Goal: Download file/media

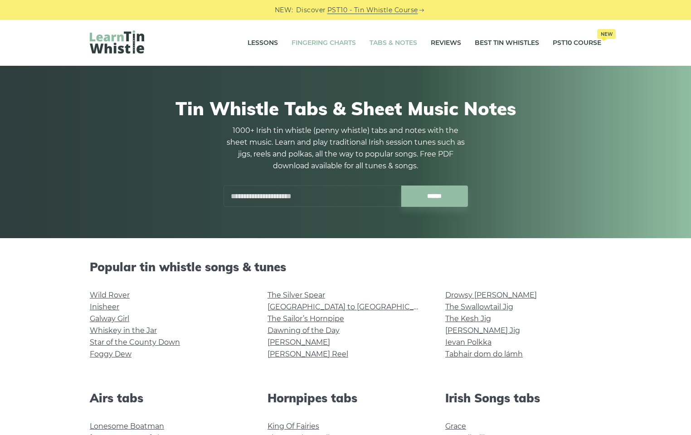
click at [315, 42] on link "Fingering Charts" at bounding box center [324, 43] width 64 height 23
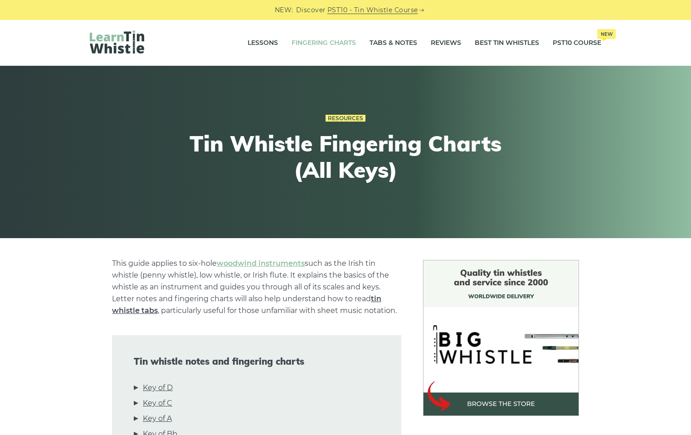
scroll to position [159, 0]
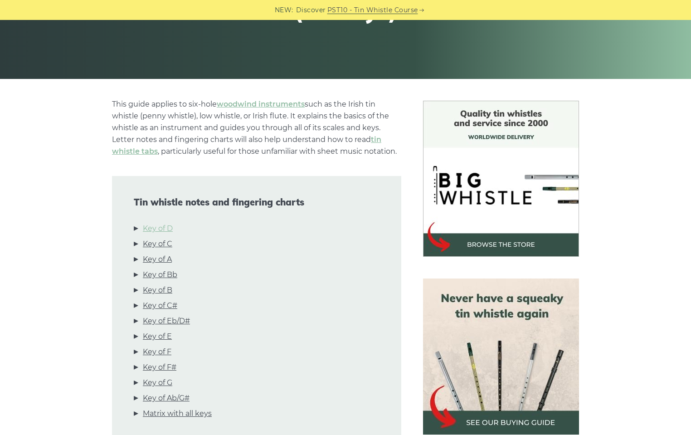
click at [164, 226] on link "Key of D" at bounding box center [158, 229] width 30 height 12
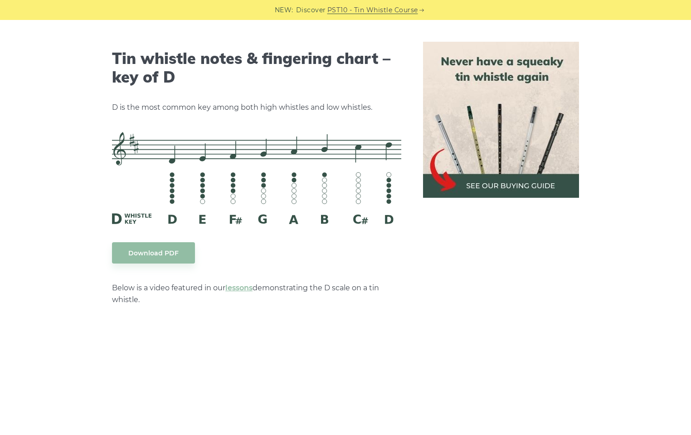
scroll to position [1413, 0]
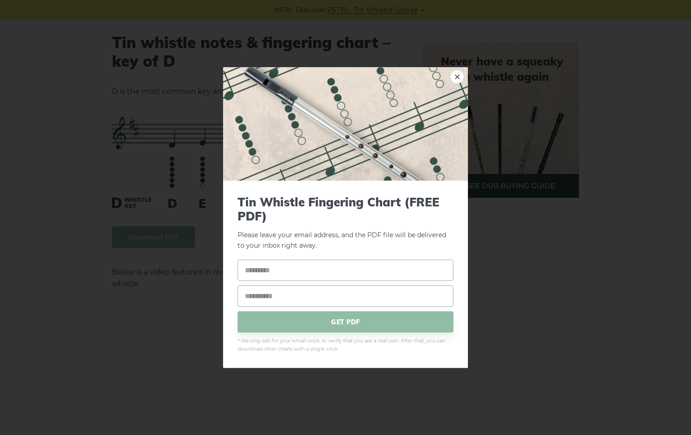
click at [278, 274] on input "text" at bounding box center [346, 270] width 216 height 21
type input "**********"
click at [344, 327] on span "GET PDF" at bounding box center [346, 321] width 216 height 21
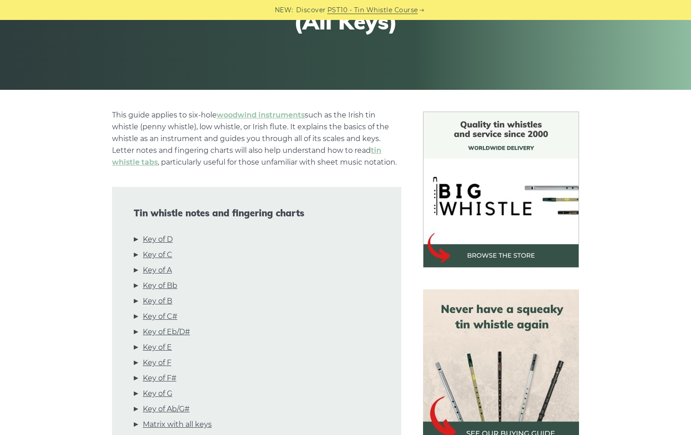
scroll to position [0, 0]
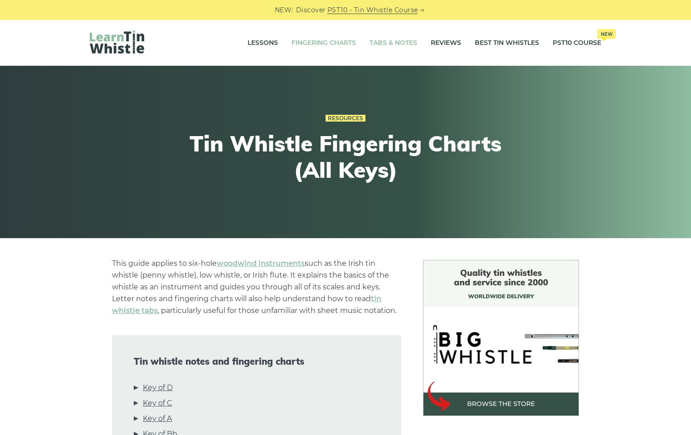
click at [379, 39] on link "Tabs & Notes" at bounding box center [394, 43] width 48 height 23
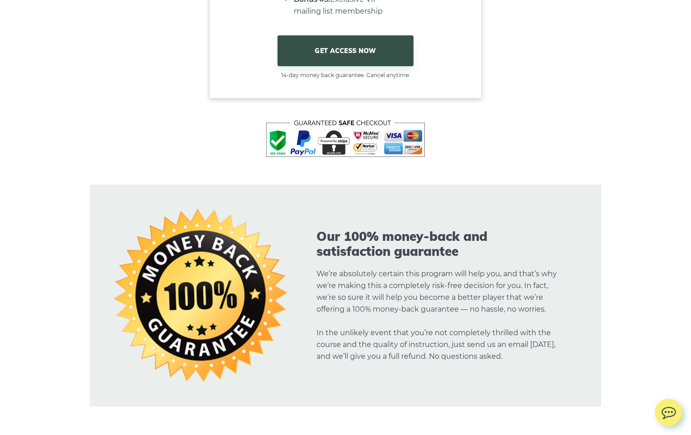
scroll to position [6164, 0]
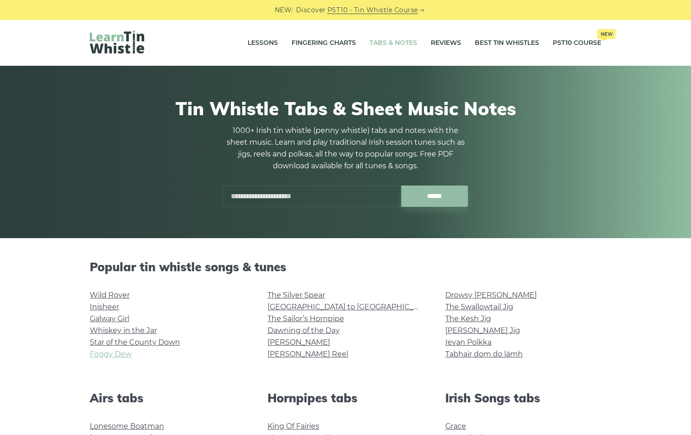
click at [109, 353] on link "Foggy Dew" at bounding box center [111, 354] width 42 height 9
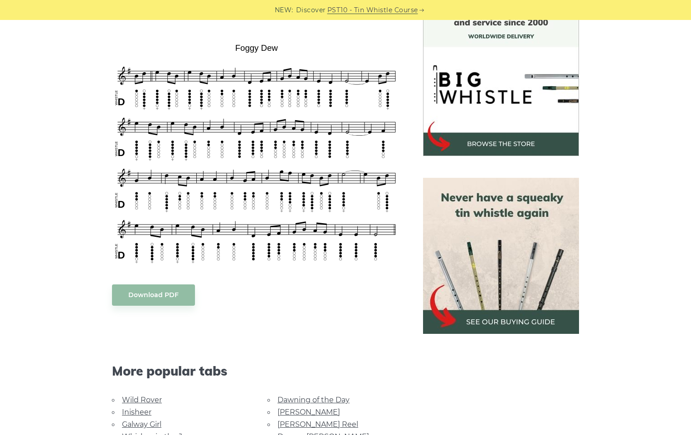
scroll to position [254, 0]
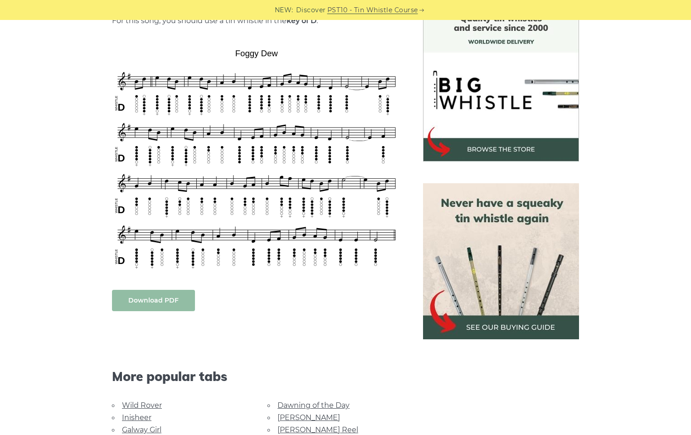
click at [157, 305] on link "Download PDF" at bounding box center [153, 300] width 83 height 21
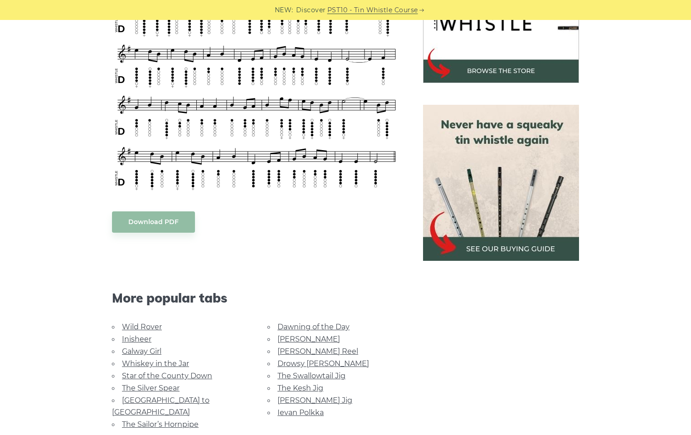
scroll to position [0, 0]
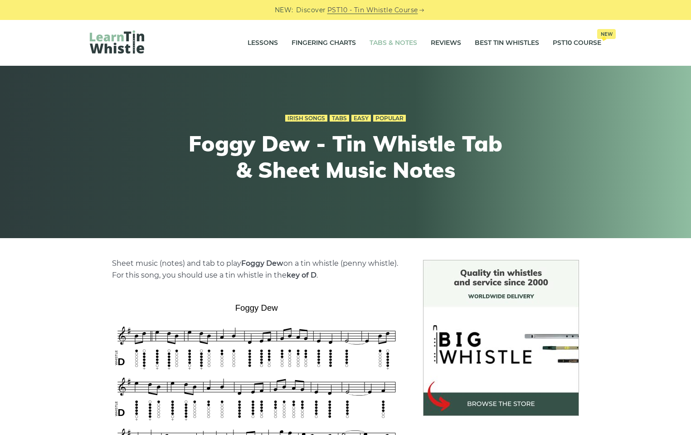
click at [404, 43] on link "Tabs & Notes" at bounding box center [394, 43] width 48 height 23
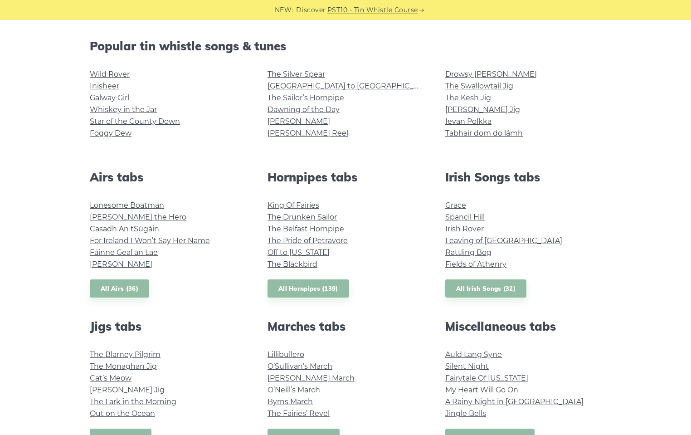
scroll to position [268, 0]
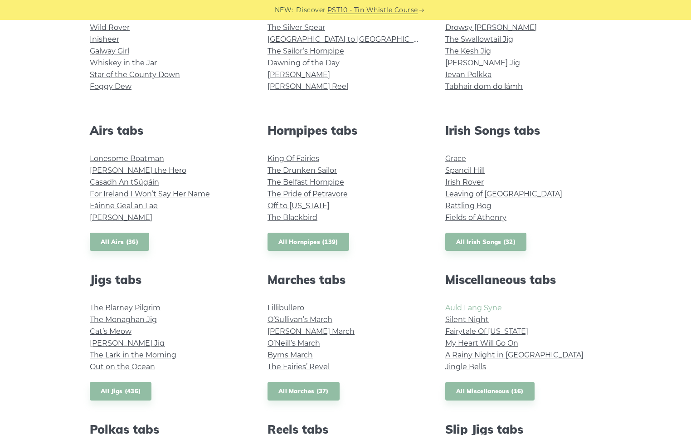
click at [461, 304] on link "Auld Lang Syne" at bounding box center [473, 307] width 57 height 9
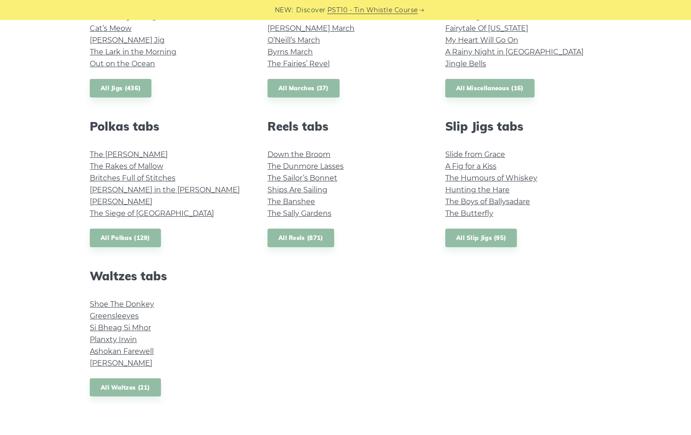
scroll to position [576, 0]
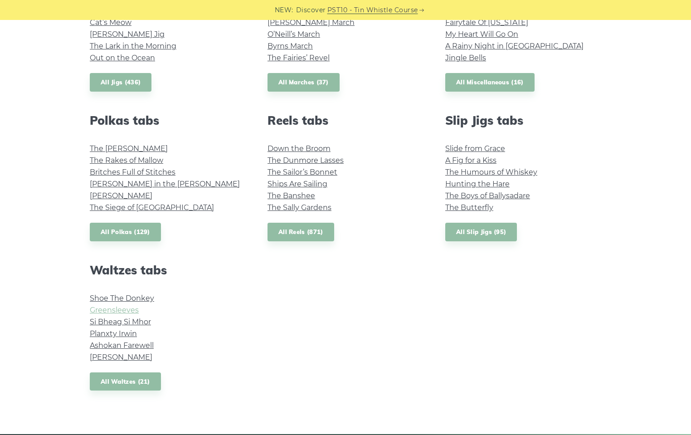
click at [123, 311] on link "Greensleeves" at bounding box center [114, 310] width 49 height 9
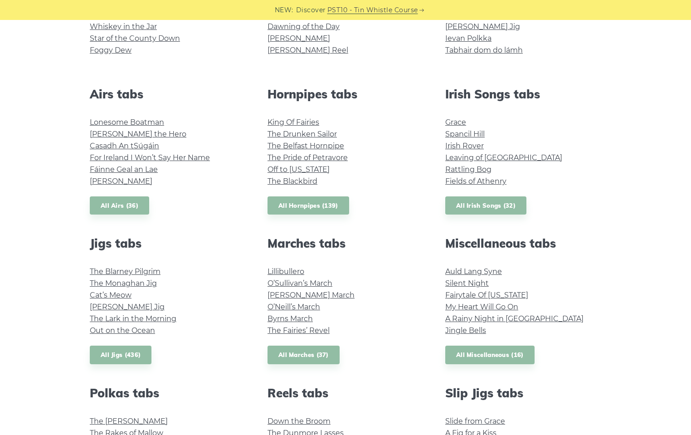
scroll to position [55, 0]
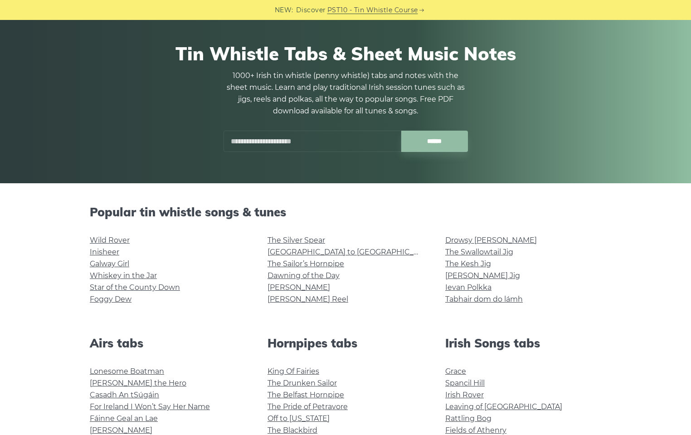
click at [296, 147] on input "text" at bounding box center [313, 141] width 178 height 21
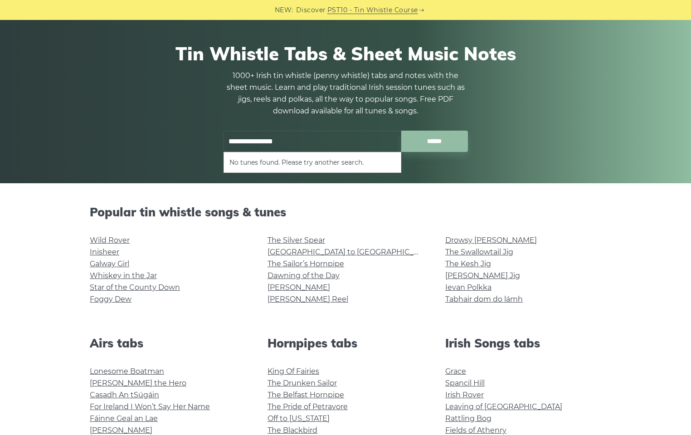
type input "**********"
click at [401, 131] on input "******" at bounding box center [434, 141] width 67 height 21
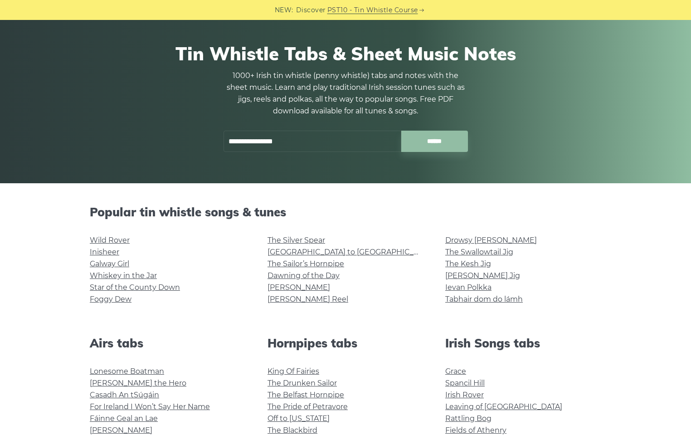
click at [415, 240] on li "The Silver Spear" at bounding box center [346, 240] width 156 height 12
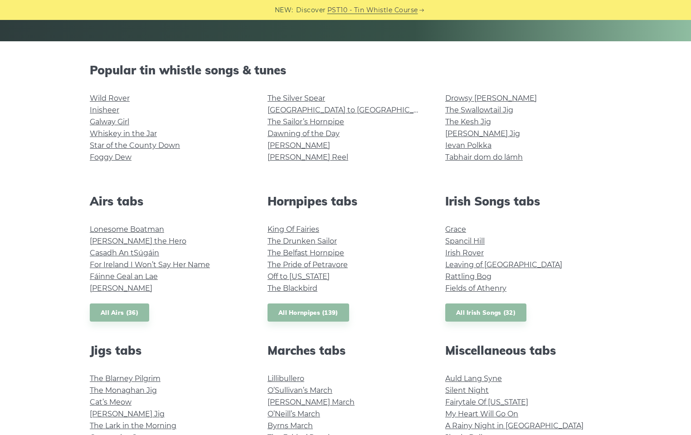
scroll to position [243, 0]
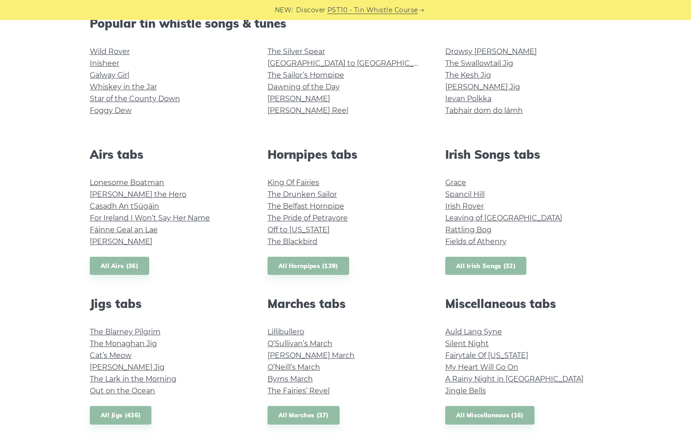
click at [486, 265] on link "All Irish Songs (32)" at bounding box center [485, 266] width 81 height 19
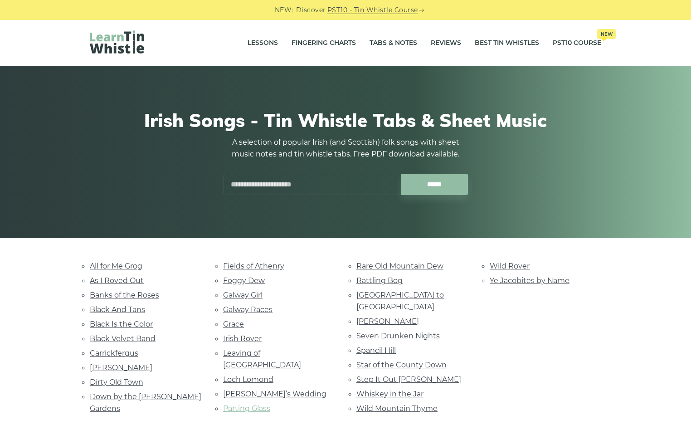
click at [265, 404] on link "Parting Glass" at bounding box center [246, 408] width 47 height 9
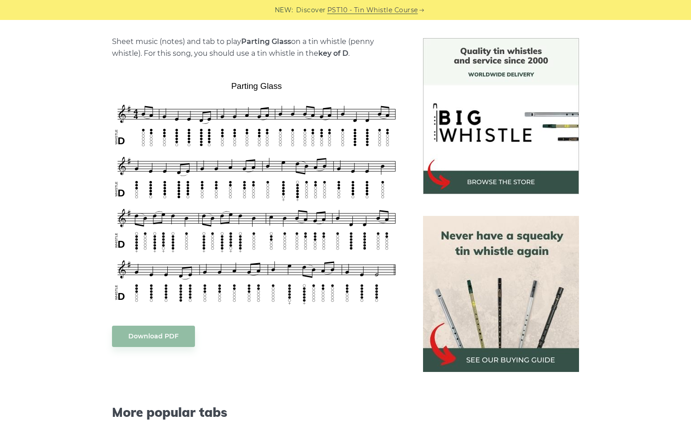
scroll to position [268, 0]
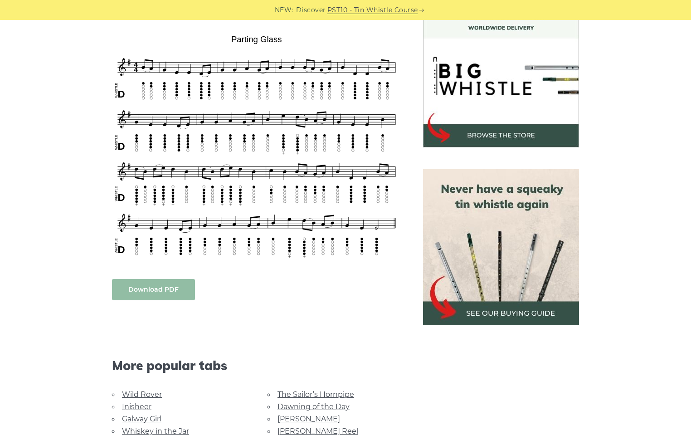
click at [147, 285] on link "Download PDF" at bounding box center [153, 289] width 83 height 21
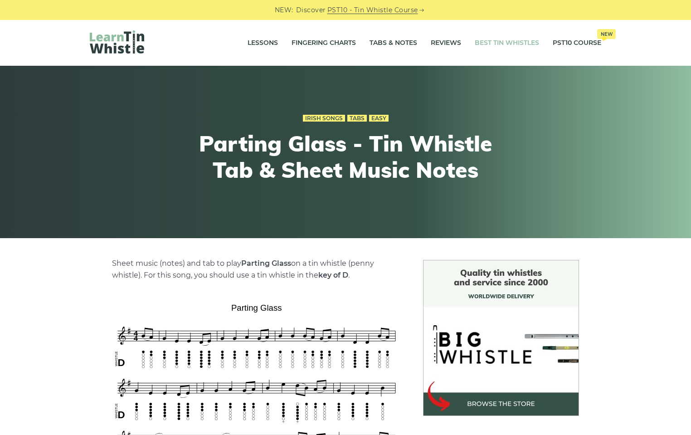
click at [498, 42] on link "Best Tin Whistles" at bounding box center [507, 43] width 64 height 23
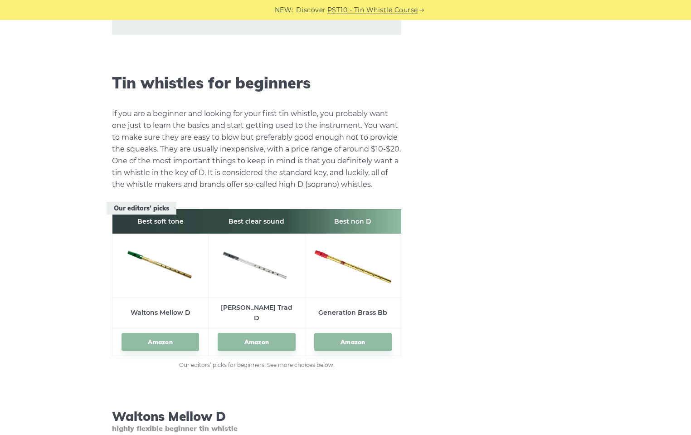
scroll to position [1128, 0]
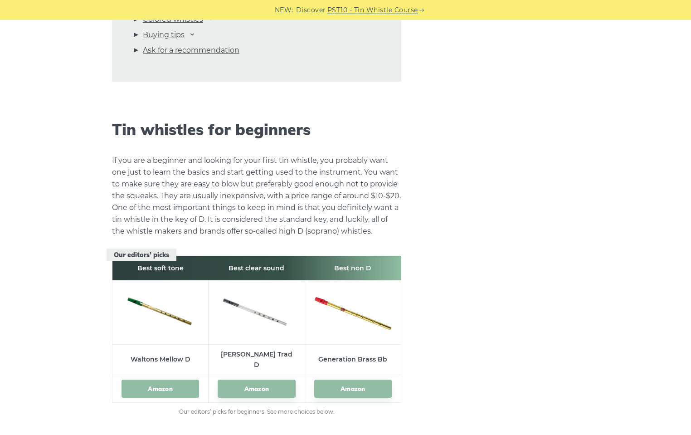
click at [169, 379] on link "Amazon" at bounding box center [161, 388] width 78 height 19
